Goal: Task Accomplishment & Management: Complete application form

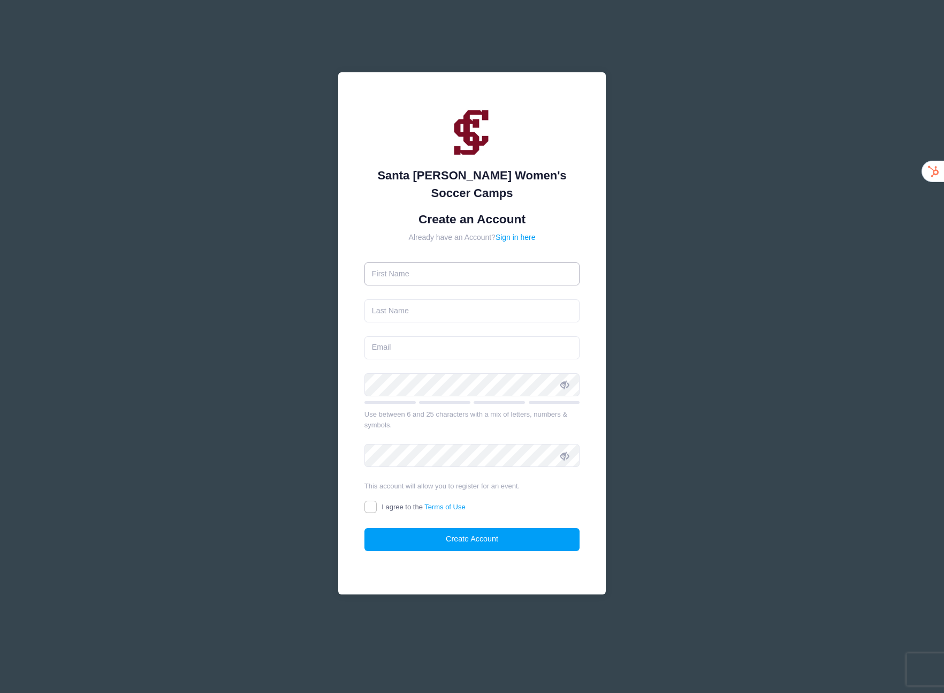
click at [468, 263] on input "text" at bounding box center [473, 273] width 216 height 23
type input "[PERSON_NAME]"
click at [451, 336] on input "email" at bounding box center [473, 347] width 216 height 23
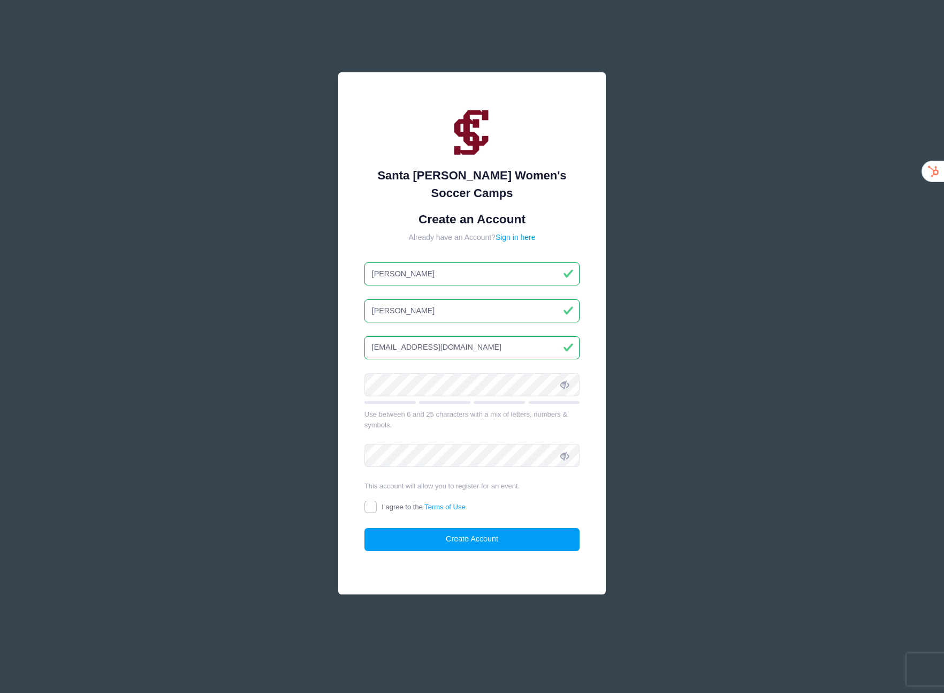
type input "ryanalanwho@gmail.com"
click at [371, 501] on input "I agree to the Terms of Use" at bounding box center [371, 507] width 12 height 12
checkbox input "true"
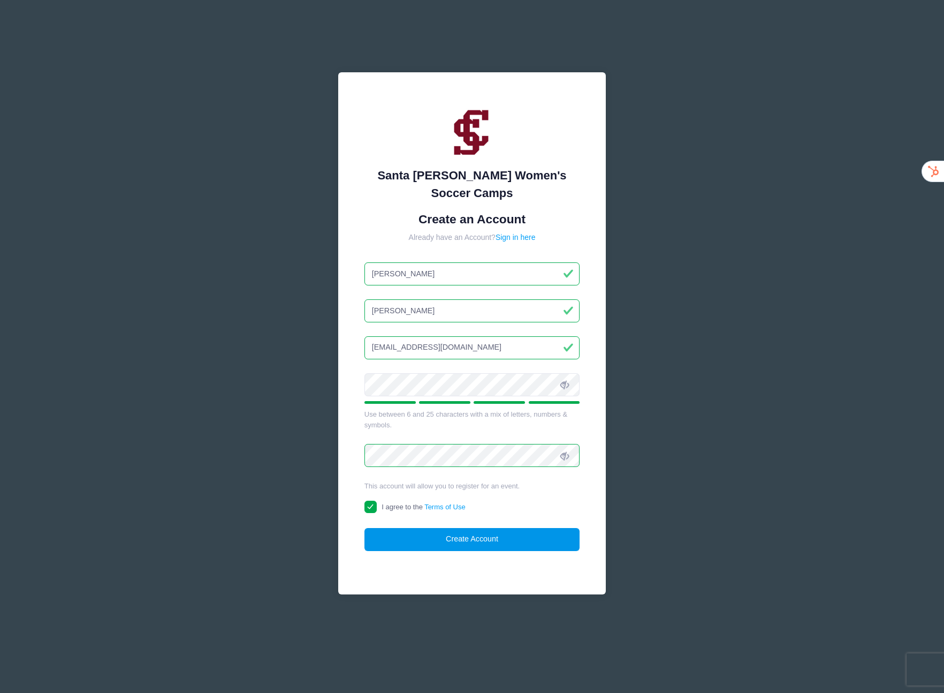
click at [414, 528] on button "Create Account" at bounding box center [473, 539] width 216 height 23
